Goal: Task Accomplishment & Management: Use online tool/utility

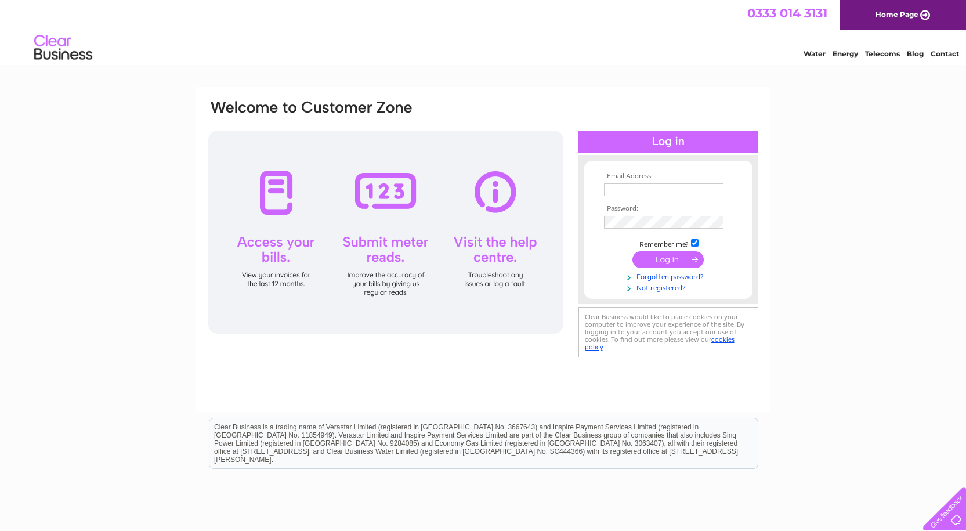
type input "george@courierconnections.com"
click at [674, 260] on input "submit" at bounding box center [668, 259] width 71 height 16
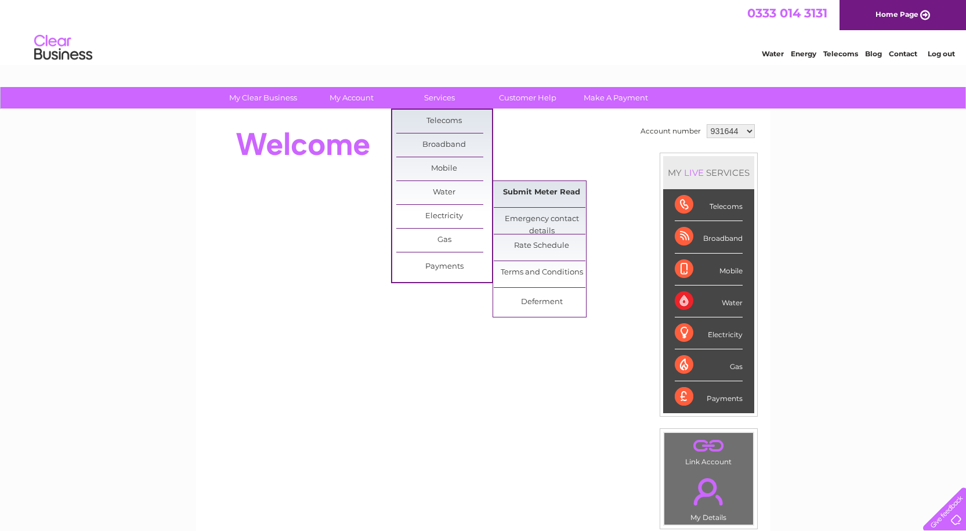
click at [517, 193] on link "Submit Meter Read" at bounding box center [542, 192] width 96 height 23
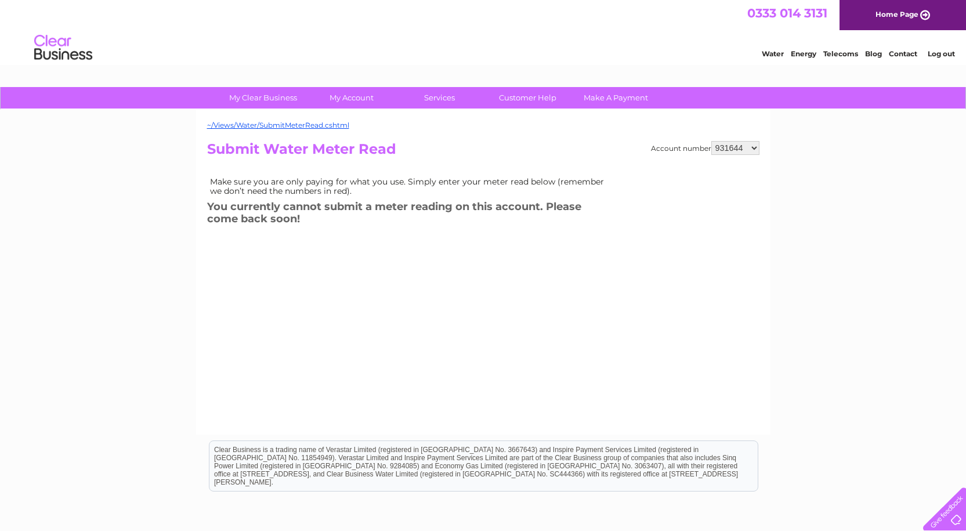
click at [752, 149] on select "931644 940571 1084873" at bounding box center [735, 148] width 48 height 14
select select "940571"
click at [711, 141] on select "931644 940571 1084873" at bounding box center [735, 148] width 48 height 14
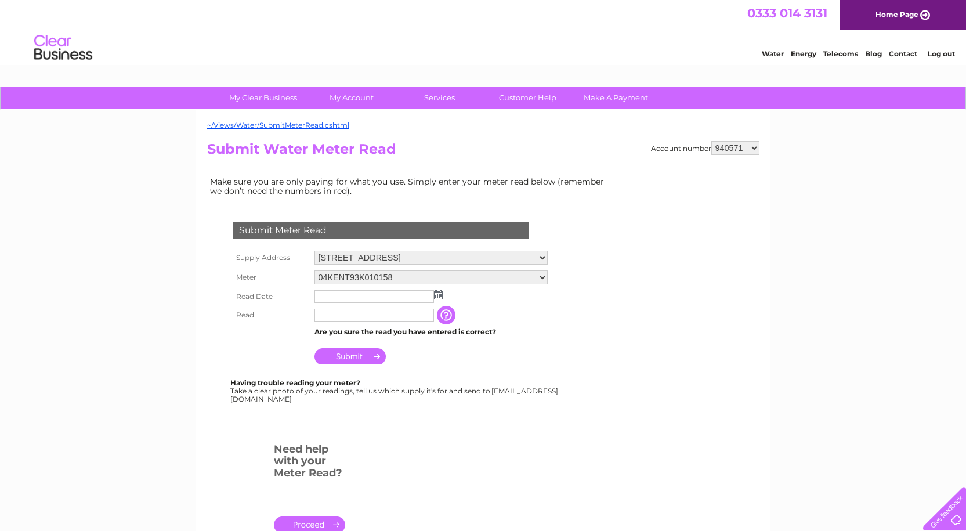
click at [438, 293] on img at bounding box center [438, 294] width 9 height 9
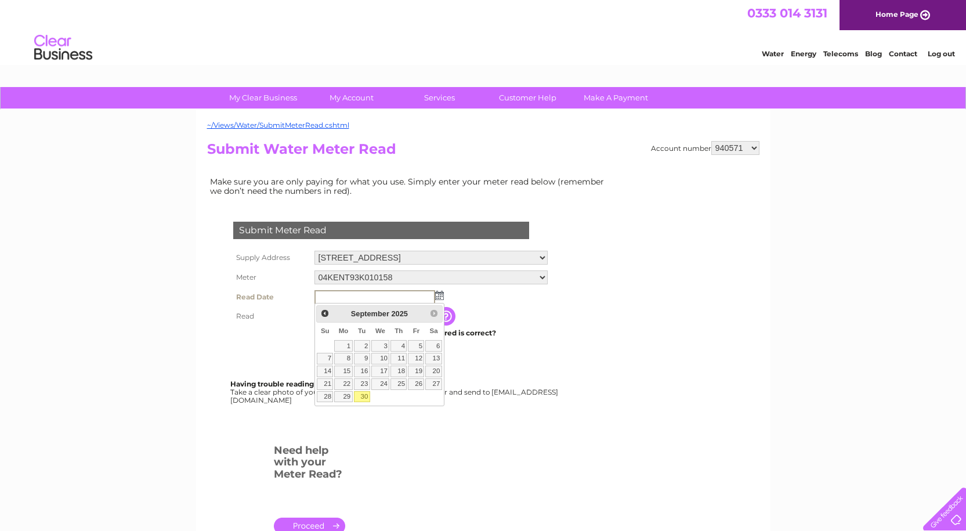
click at [365, 399] on link "30" at bounding box center [362, 397] width 16 height 12
type input "2025/09/30"
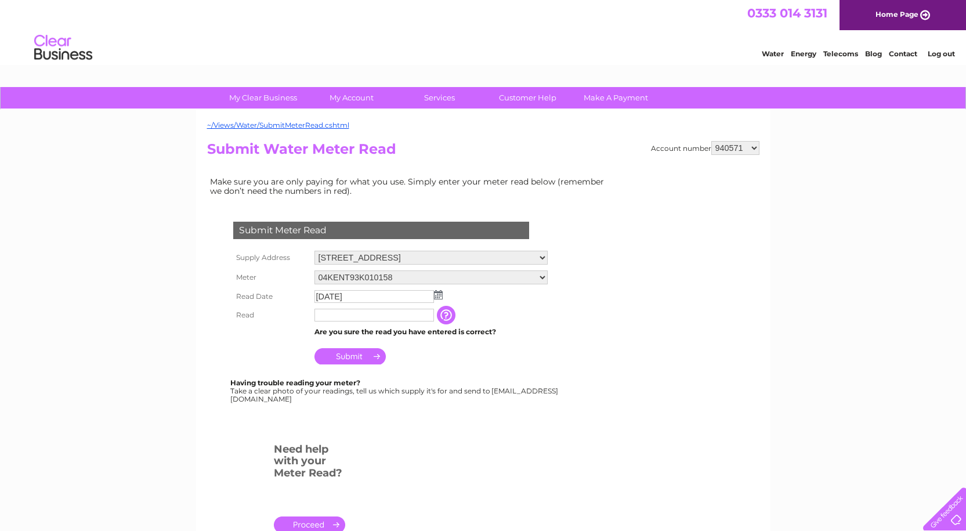
click at [395, 319] on input "text" at bounding box center [375, 315] width 120 height 13
type input "7792"
click at [369, 358] on input "Submit" at bounding box center [350, 357] width 71 height 16
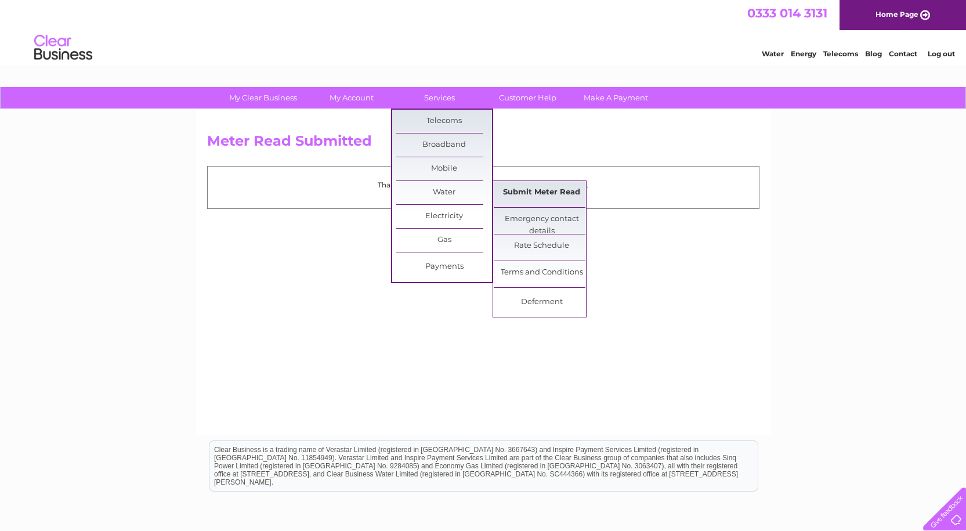
click at [526, 193] on link "Submit Meter Read" at bounding box center [542, 192] width 96 height 23
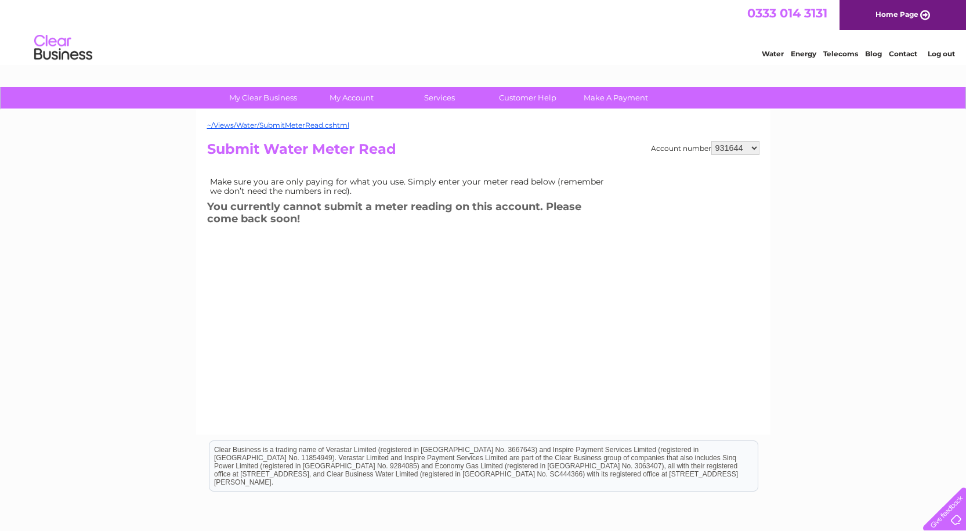
click at [740, 154] on select "931644 940571 1084873" at bounding box center [735, 148] width 48 height 14
select select "1084873"
click at [711, 141] on select "931644 940571 1084873" at bounding box center [735, 148] width 48 height 14
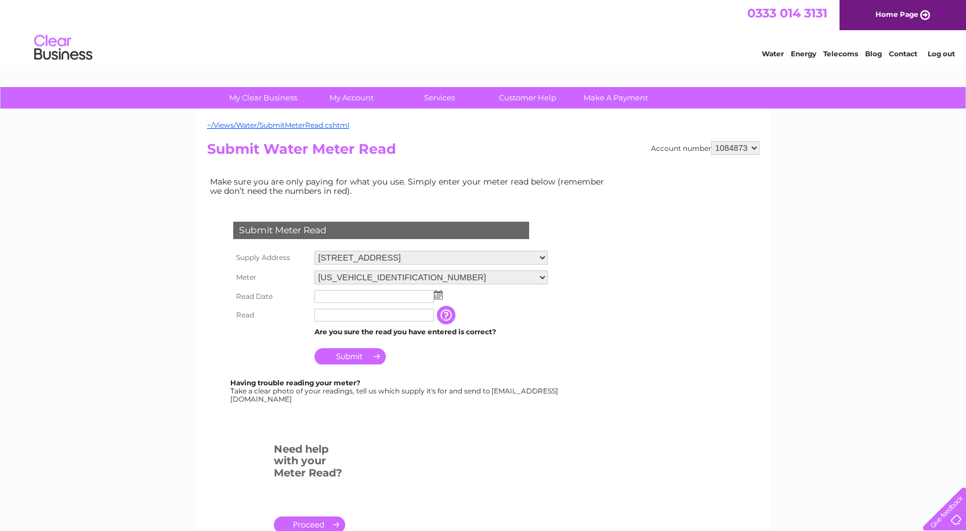
click at [441, 294] on img at bounding box center [438, 294] width 9 height 9
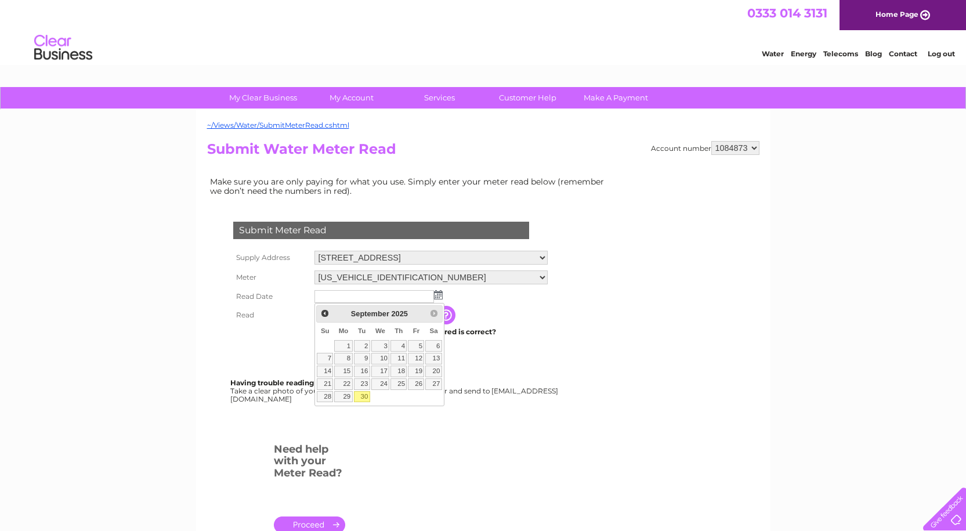
click at [364, 400] on link "30" at bounding box center [362, 397] width 16 height 12
type input "[DATE]"
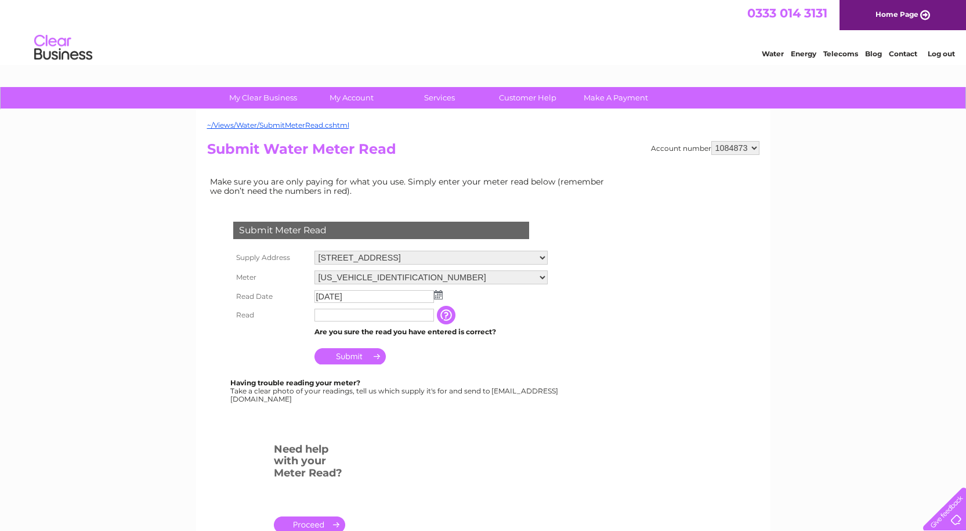
click at [380, 317] on input "text" at bounding box center [375, 315] width 120 height 13
type input "01129"
click at [349, 355] on input "Submit" at bounding box center [350, 356] width 71 height 16
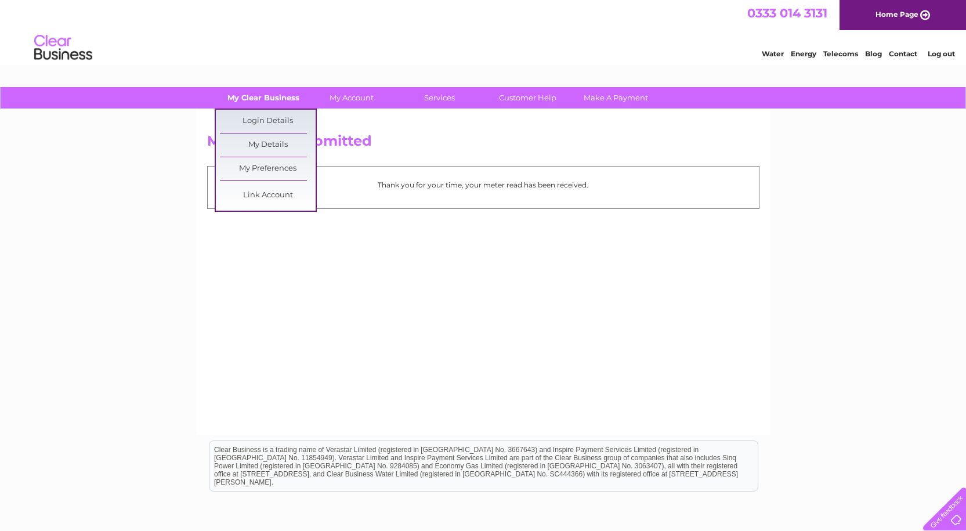
click at [265, 95] on link "My Clear Business" at bounding box center [263, 97] width 96 height 21
